Goal: Information Seeking & Learning: Learn about a topic

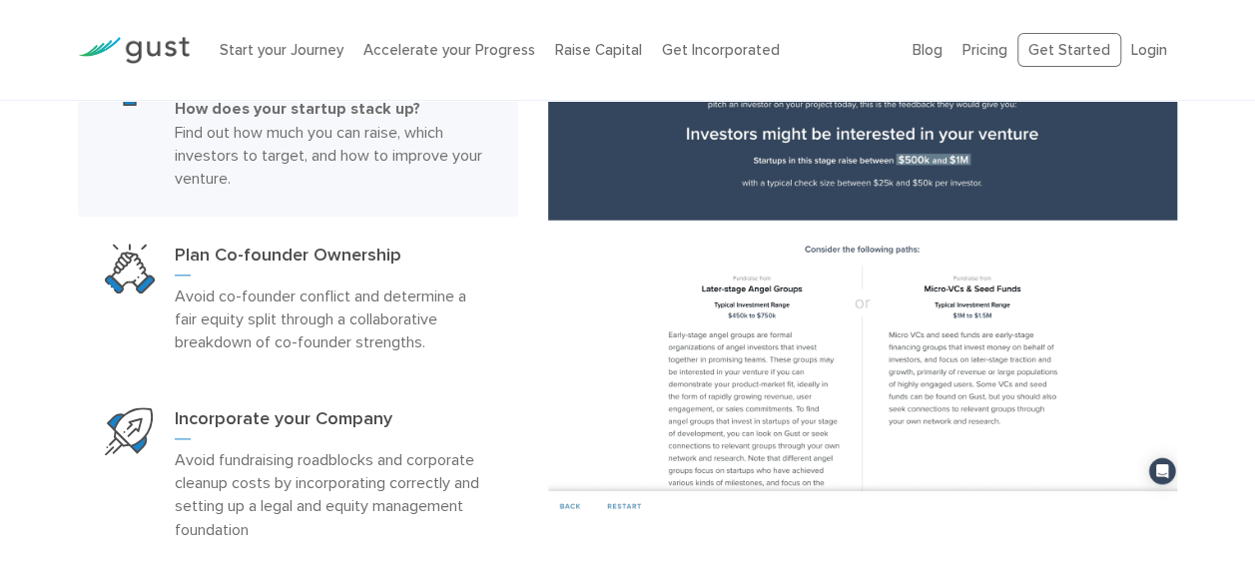
scroll to position [1124, 0]
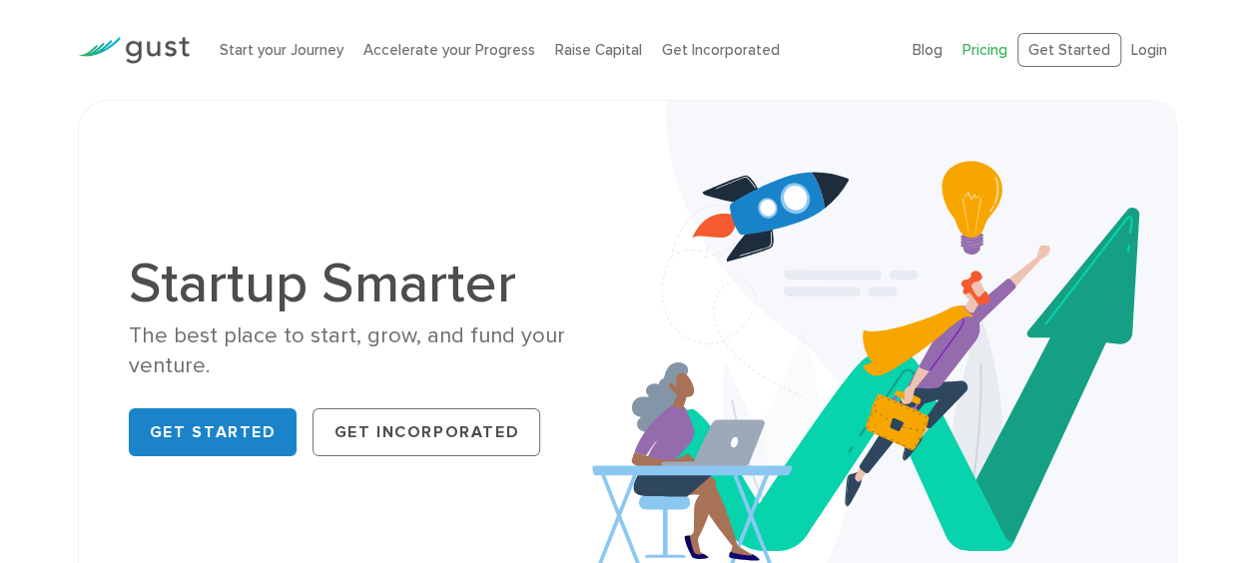
click at [996, 44] on link "Pricing" at bounding box center [985, 50] width 45 height 18
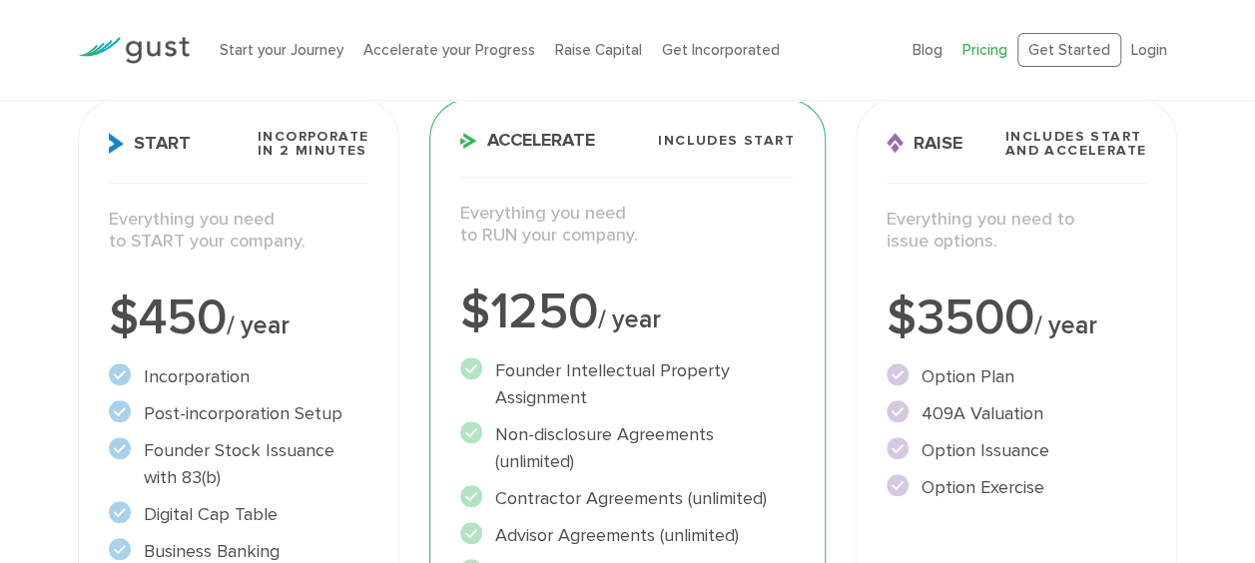
scroll to position [286, 0]
